Goal: Information Seeking & Learning: Learn about a topic

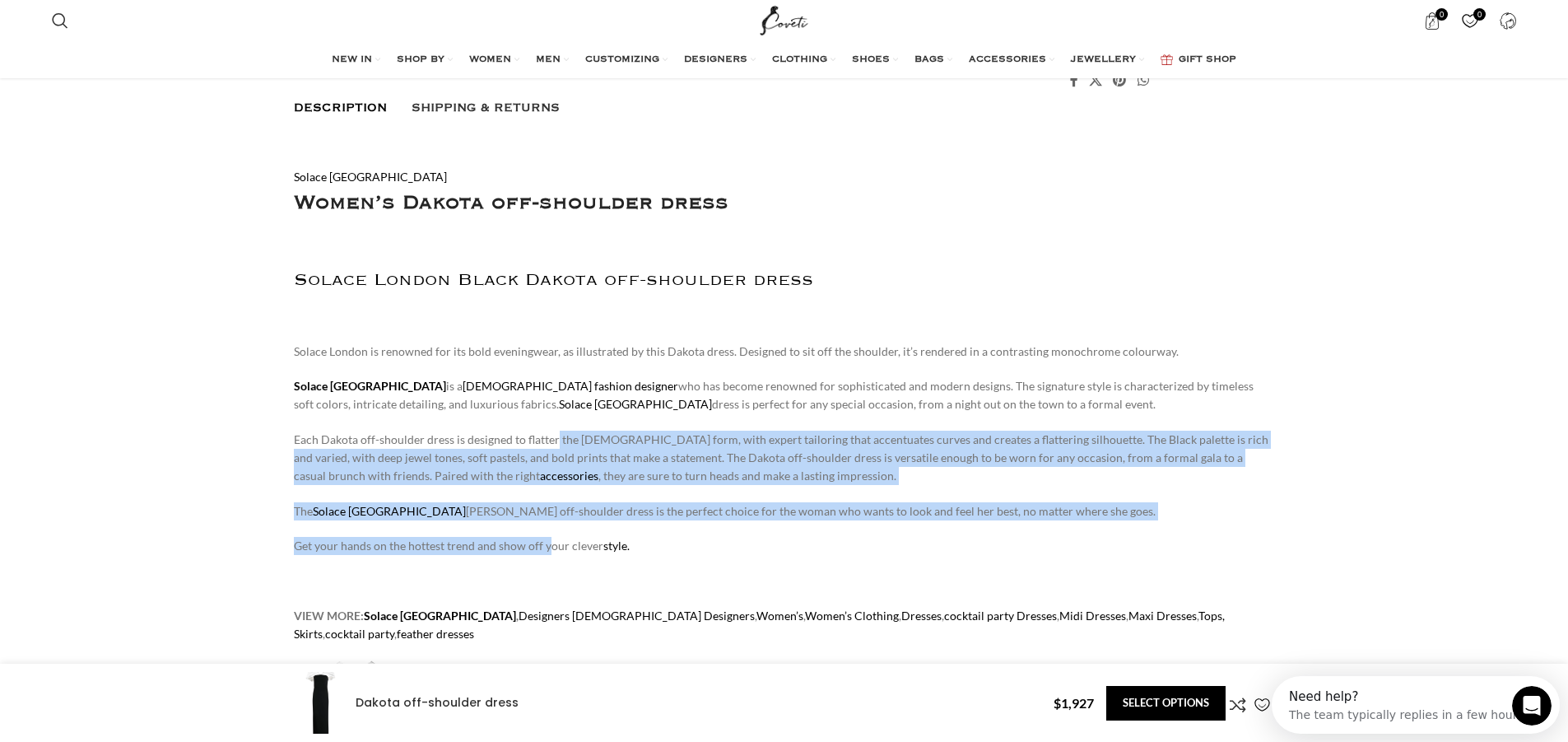
drag, startPoint x: 555, startPoint y: 421, endPoint x: 550, endPoint y: 538, distance: 117.1
click at [550, 538] on div "Solace London Women’s Dakota off-shoulder dress Solace London Black Dakota off-…" at bounding box center [784, 675] width 981 height 1070
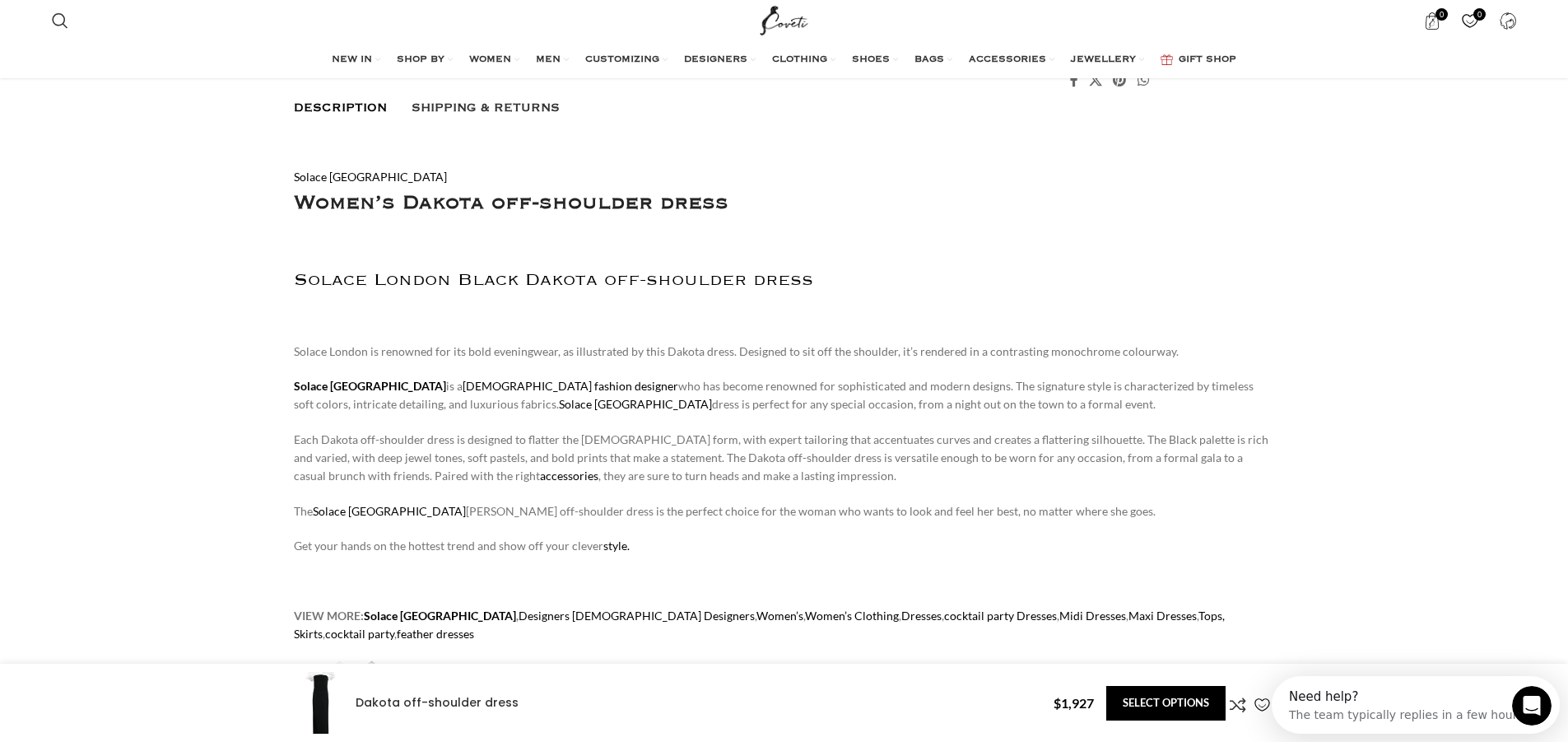
click at [736, 538] on p "Get your hands on the hottest trend and show off your clever style." at bounding box center [784, 546] width 981 height 18
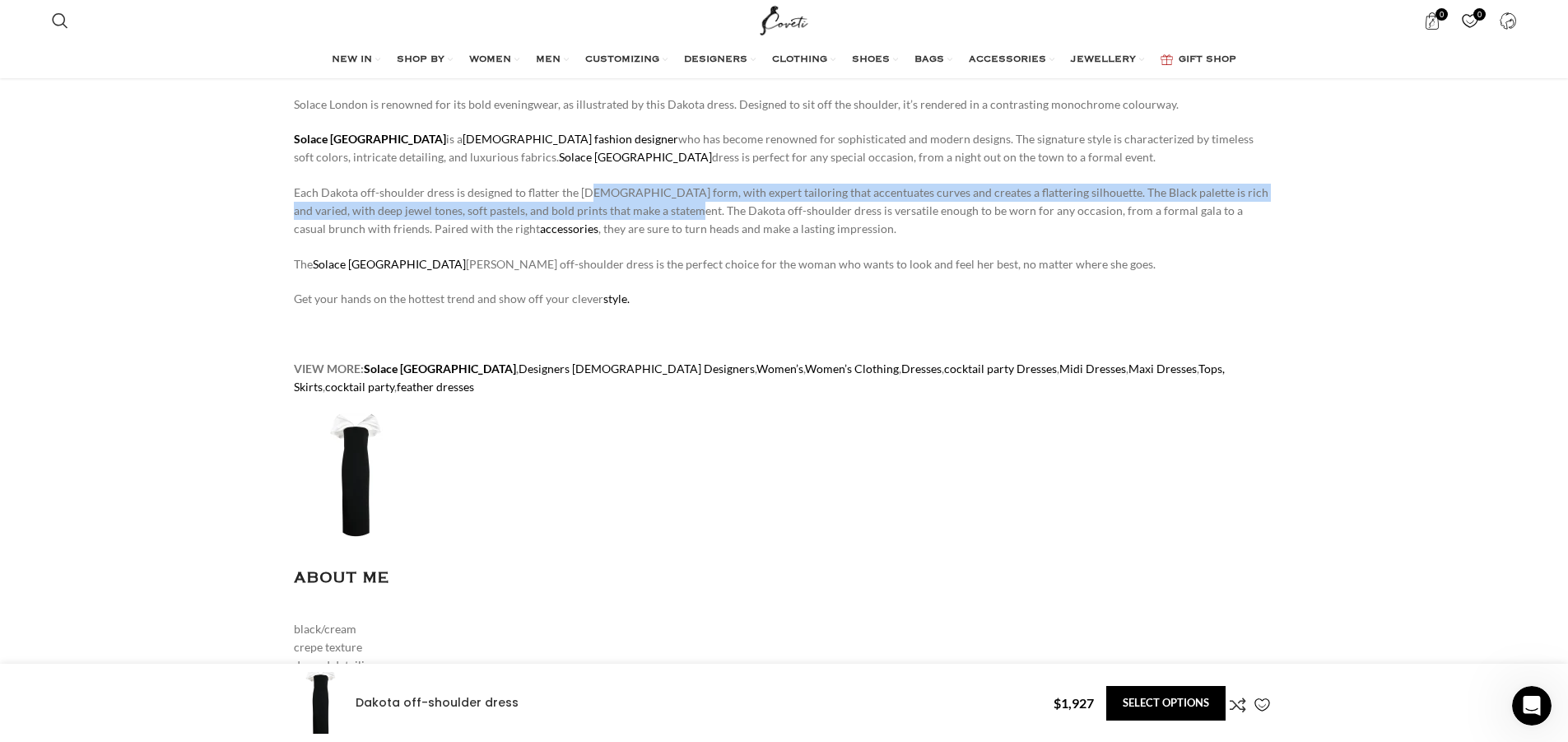
scroll to position [0, 346]
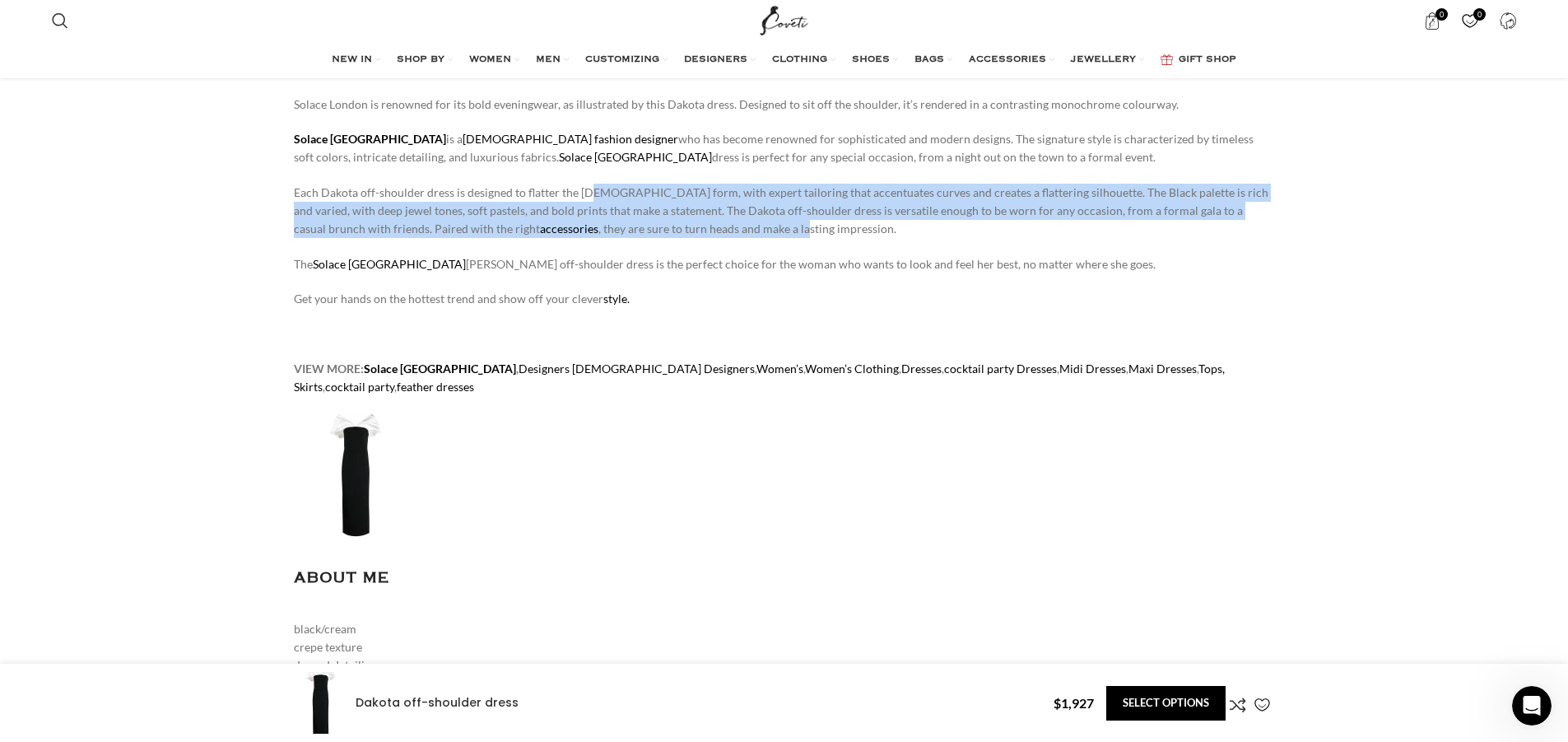
drag, startPoint x: 587, startPoint y: 189, endPoint x: 664, endPoint y: 234, distance: 89.2
click at [664, 234] on p "Each Dakota off-shoulder dress is designed to flatter the female form, with exp…" at bounding box center [784, 211] width 981 height 55
drag, startPoint x: 665, startPoint y: 233, endPoint x: 339, endPoint y: 197, distance: 328.0
click at [340, 197] on p "Each Dakota off-shoulder dress is designed to flatter the female form, with exp…" at bounding box center [784, 211] width 981 height 55
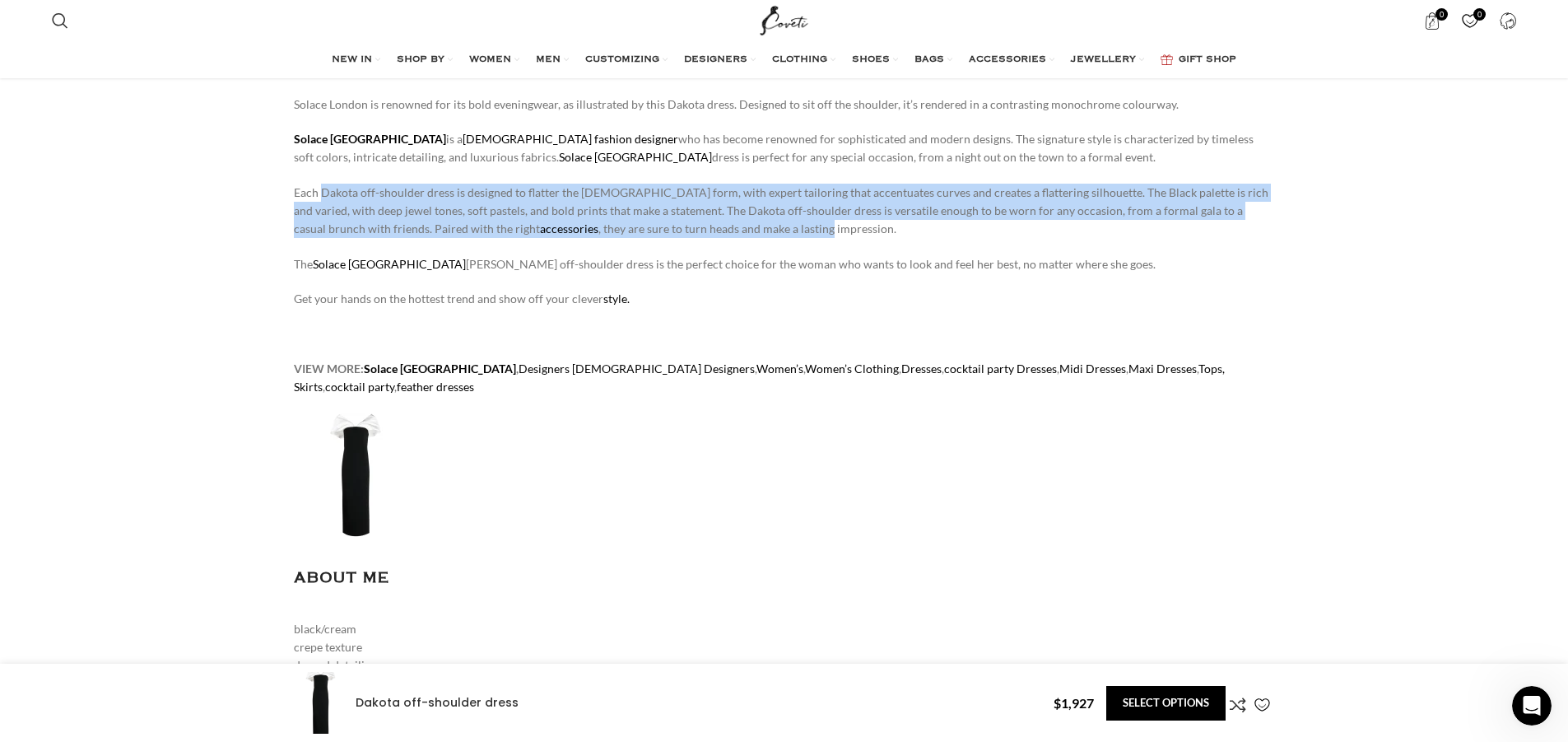
click at [339, 197] on p "Each Dakota off-shoulder dress is designed to flatter the female form, with exp…" at bounding box center [784, 211] width 981 height 55
drag, startPoint x: 446, startPoint y: 209, endPoint x: 647, endPoint y: 232, distance: 202.3
click at [647, 232] on p "Each Dakota off-shoulder dress is designed to flatter the female form, with exp…" at bounding box center [784, 211] width 981 height 55
click at [634, 228] on p "Each Dakota off-shoulder dress is designed to flatter the female form, with exp…" at bounding box center [784, 211] width 981 height 55
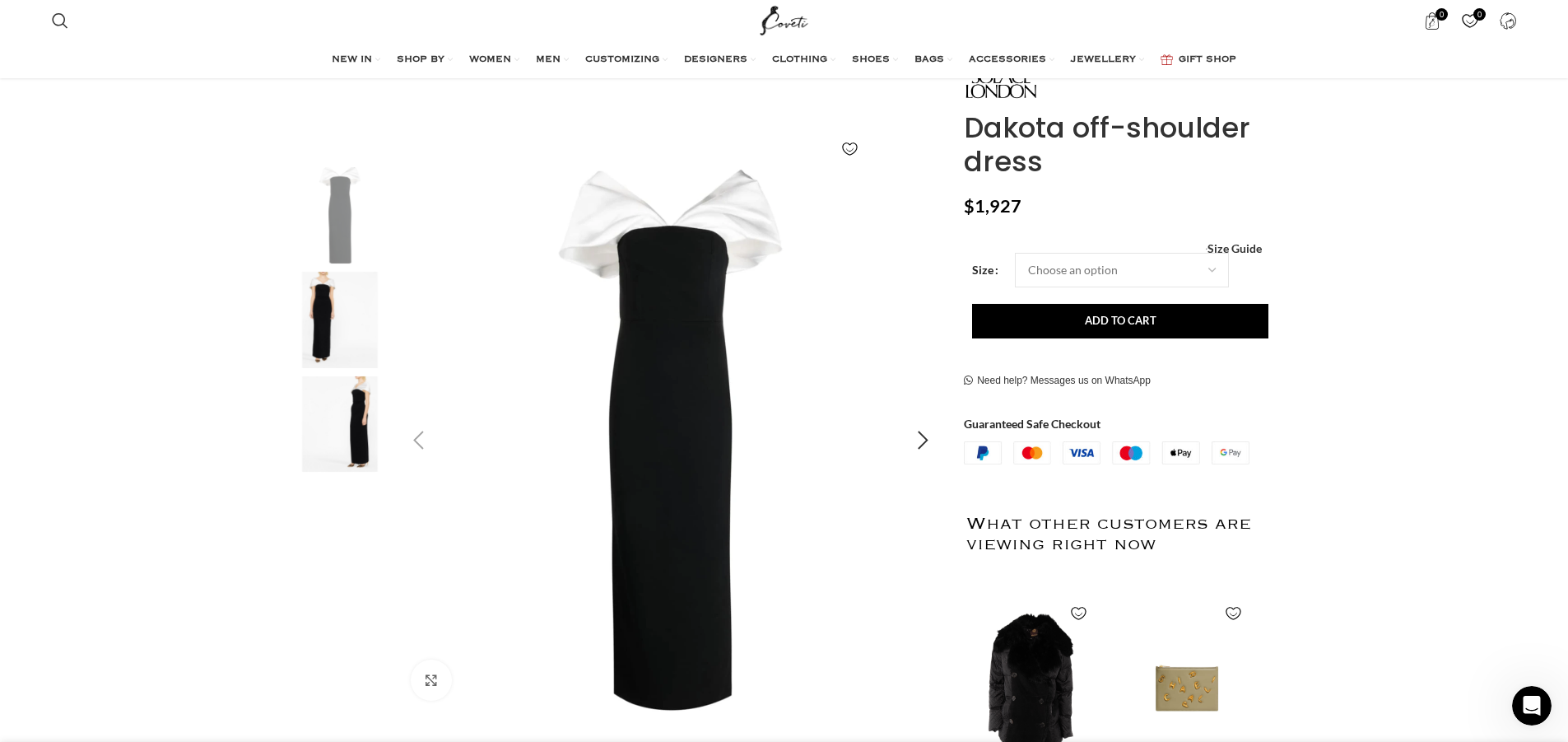
scroll to position [82, 0]
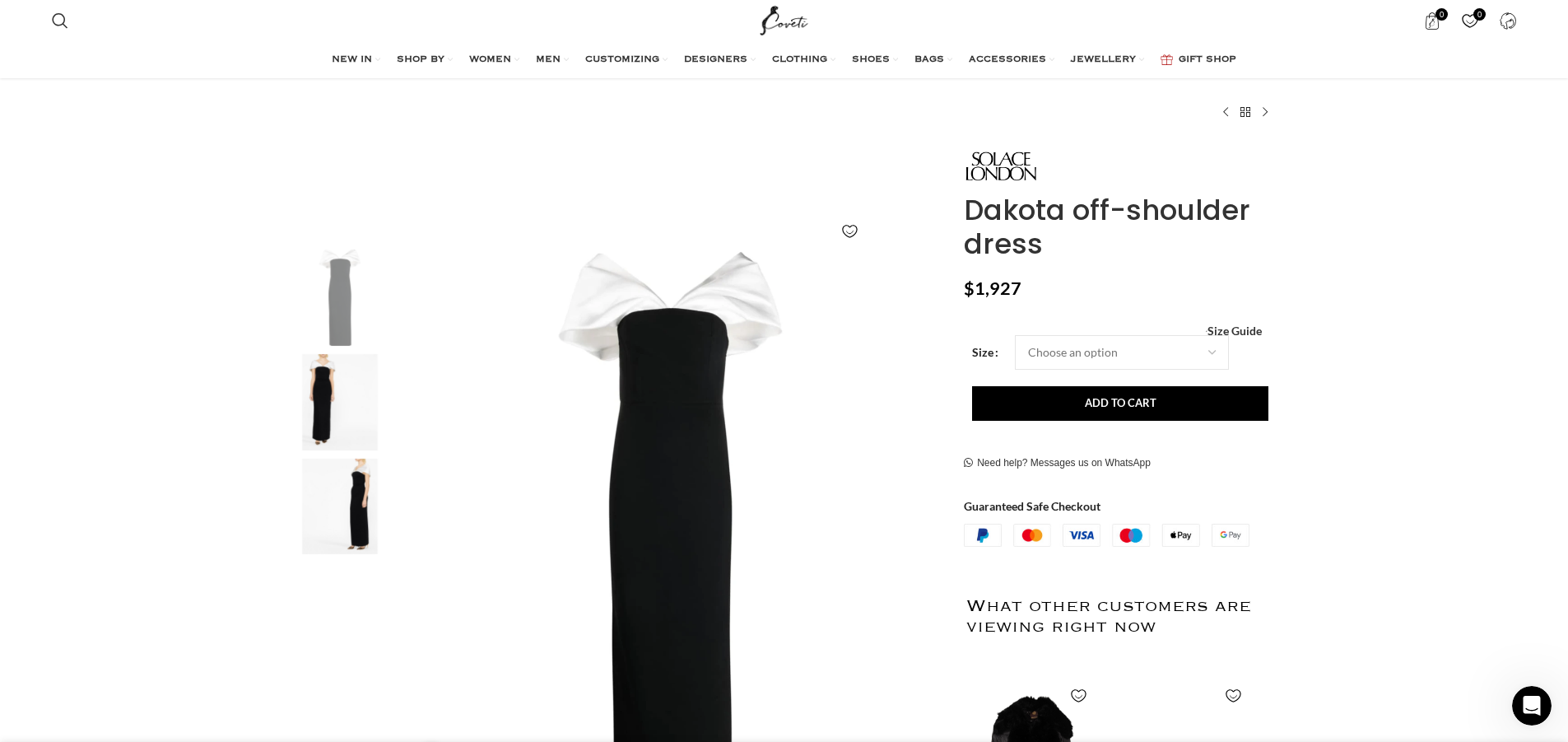
click at [341, 386] on img "2 / 3" at bounding box center [340, 401] width 100 height 96
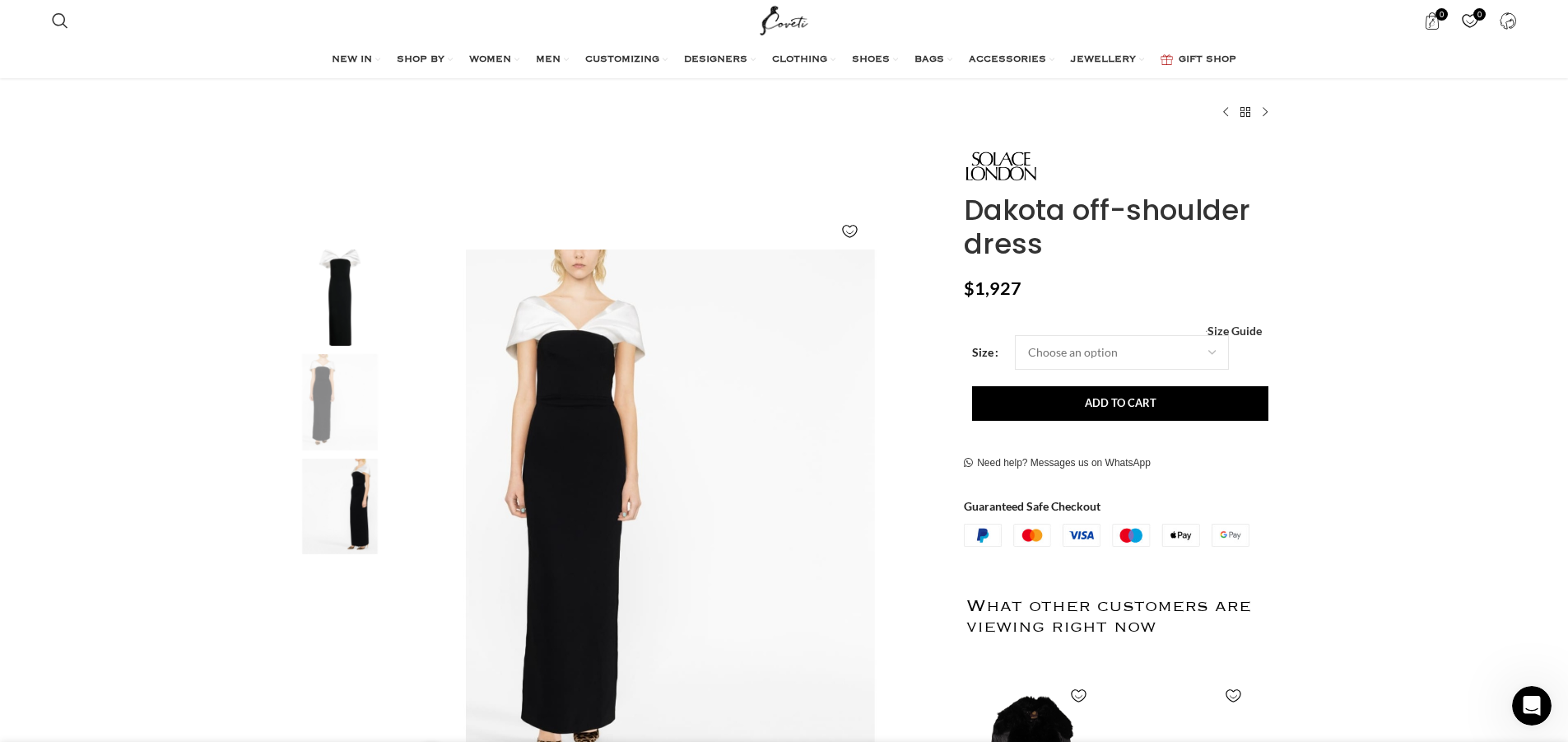
click at [355, 493] on img "3 / 3" at bounding box center [340, 506] width 100 height 96
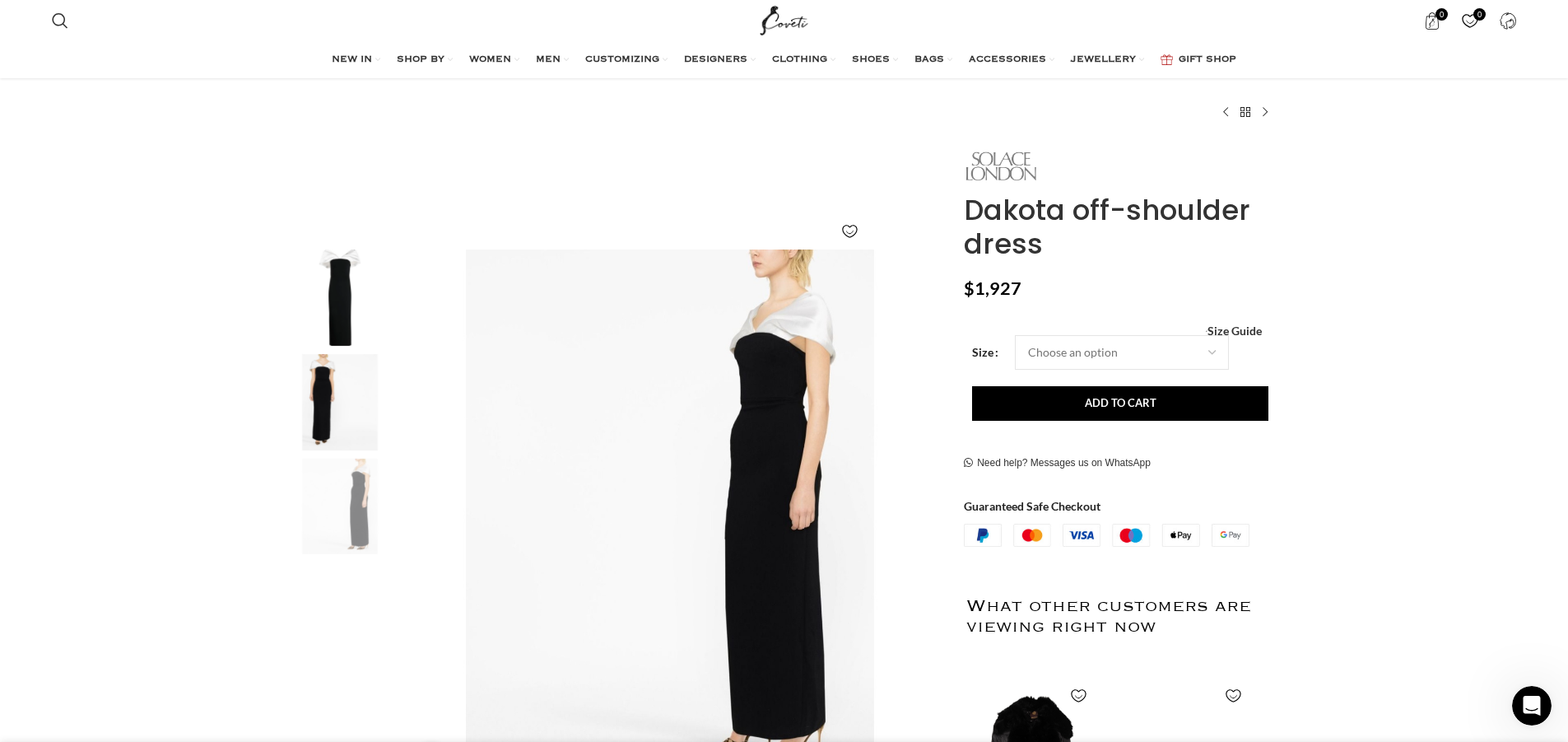
click at [1003, 166] on img at bounding box center [1000, 166] width 74 height 38
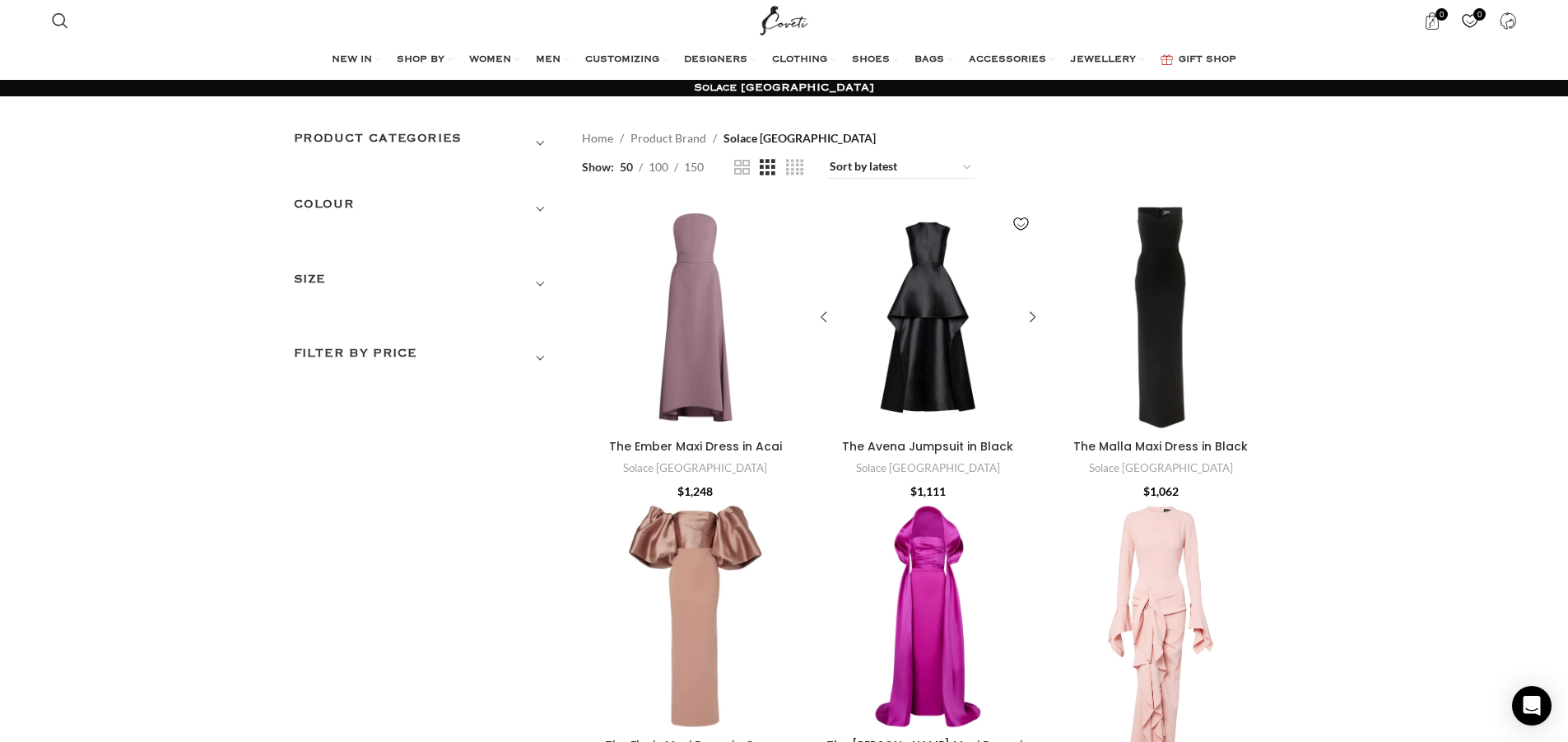
click at [927, 310] on div "The Avena Jumpsuit in Black" at bounding box center [870, 317] width 113 height 228
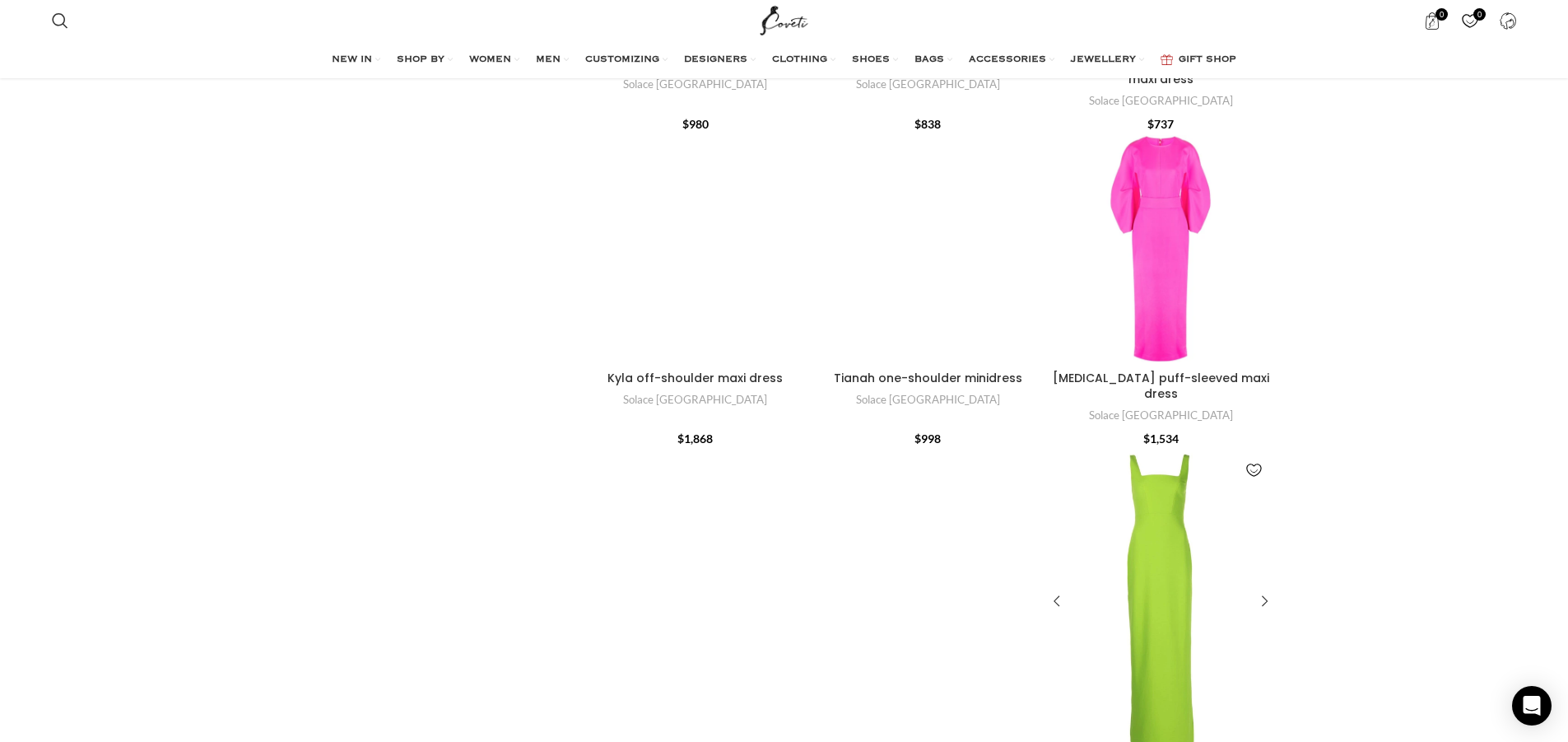
scroll to position [5681, 0]
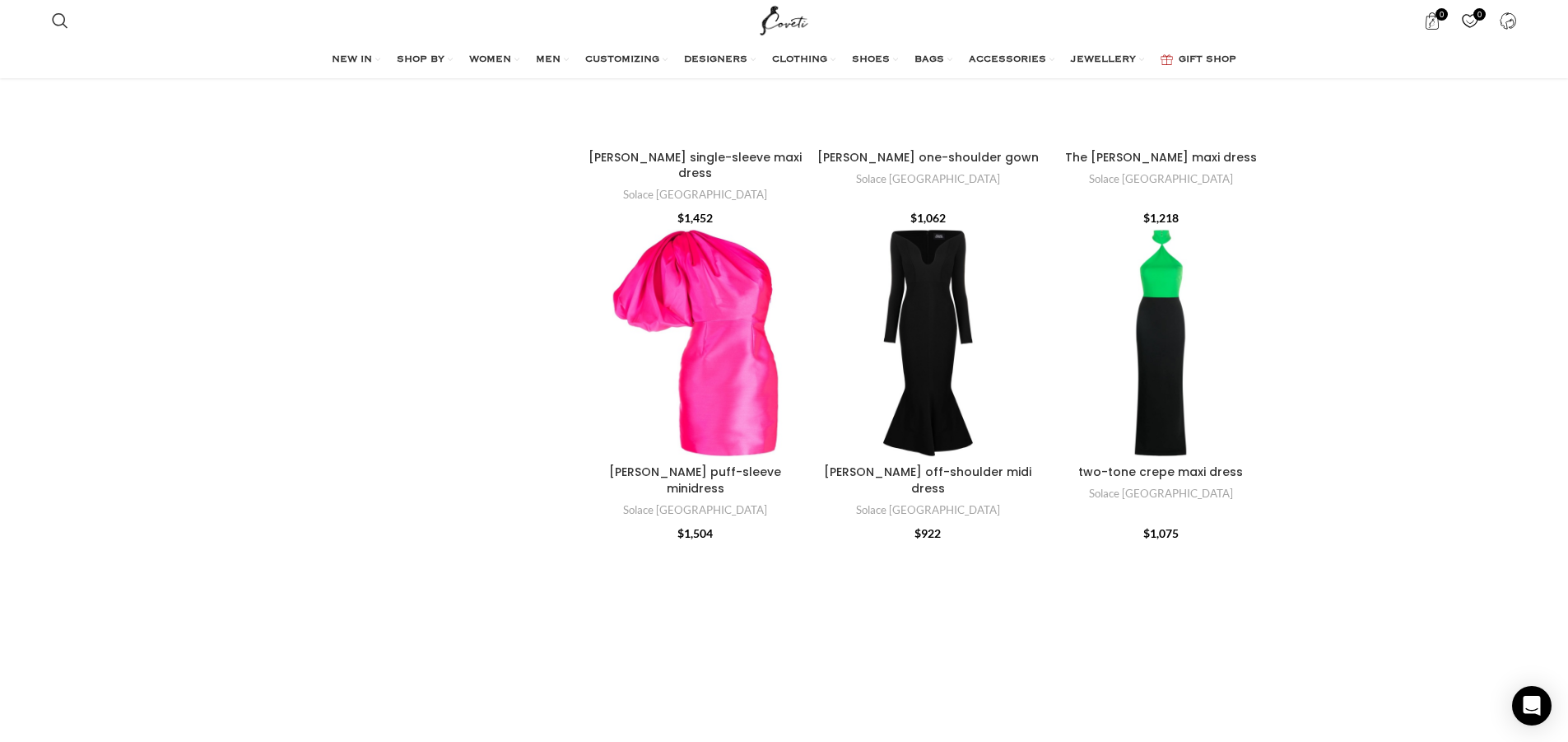
scroll to position [2207, 0]
